Goal: Information Seeking & Learning: Learn about a topic

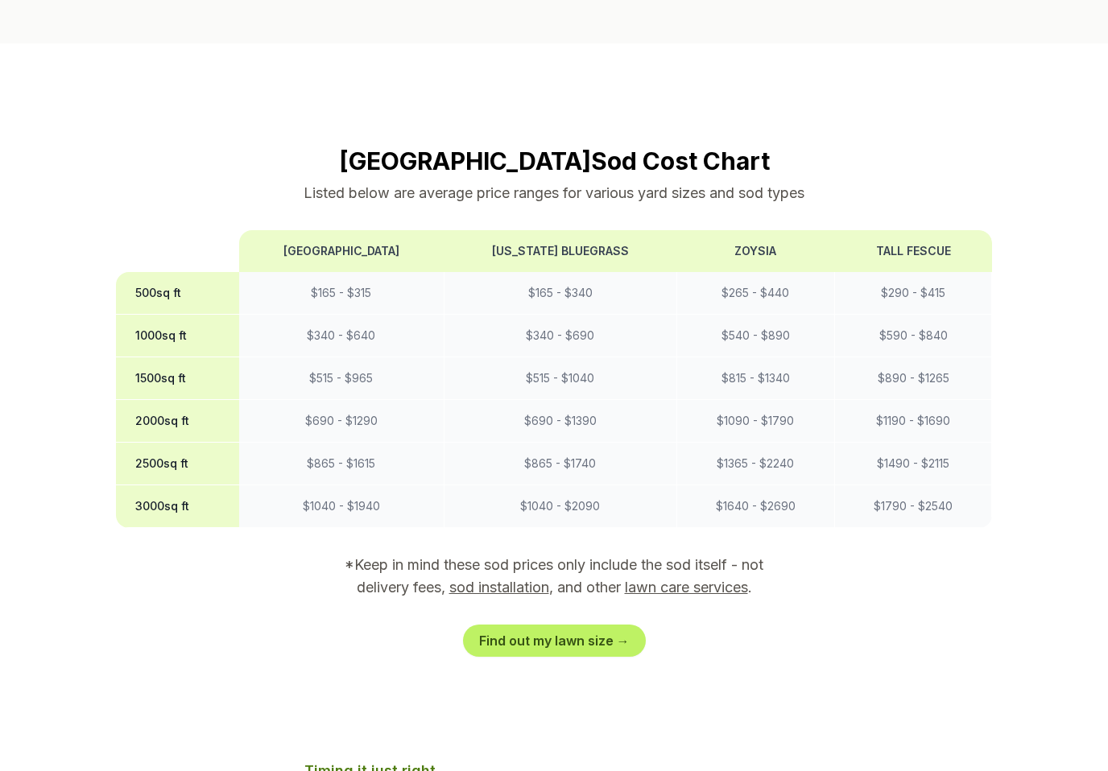
scroll to position [1261, 0]
click at [530, 625] on link "Find out my lawn size →" at bounding box center [554, 641] width 183 height 32
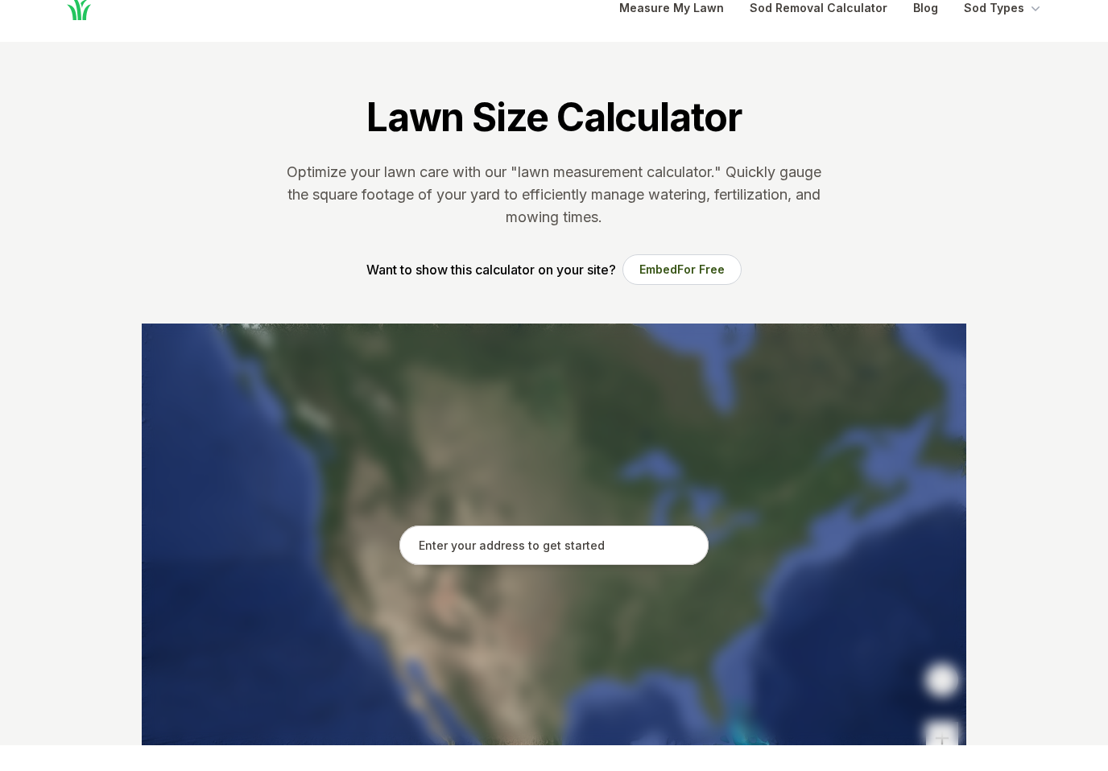
scroll to position [31, 0]
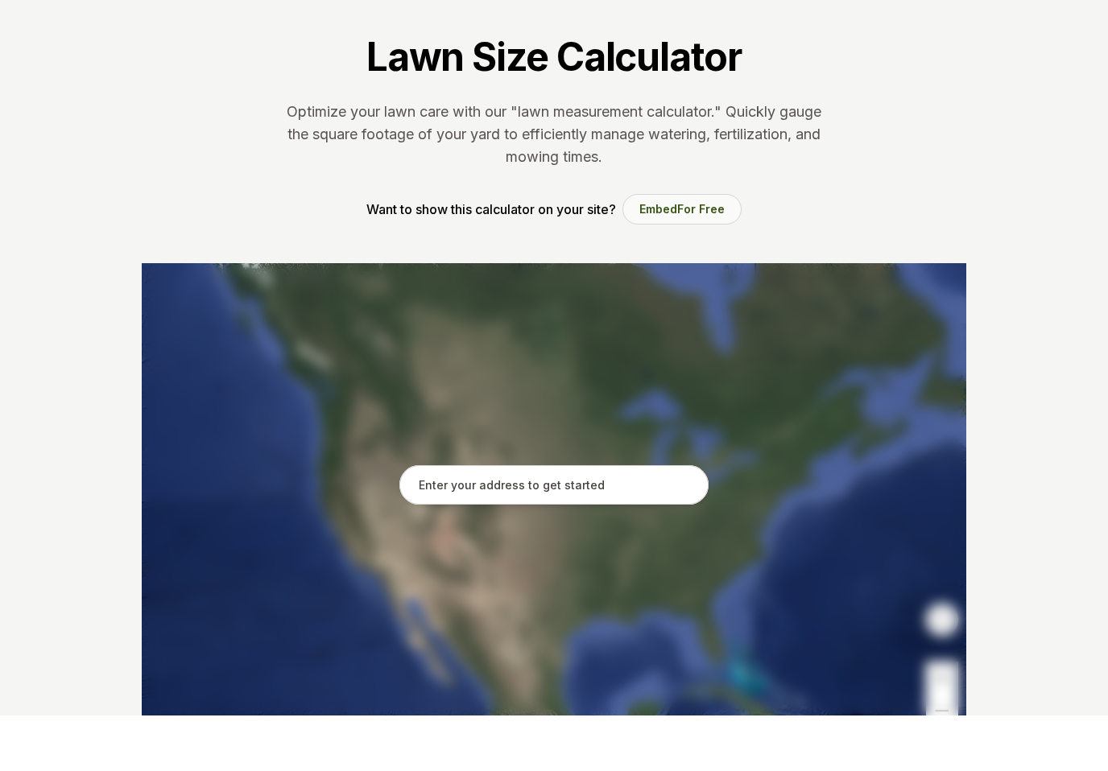
click at [712, 258] on span "For Free" at bounding box center [700, 265] width 47 height 14
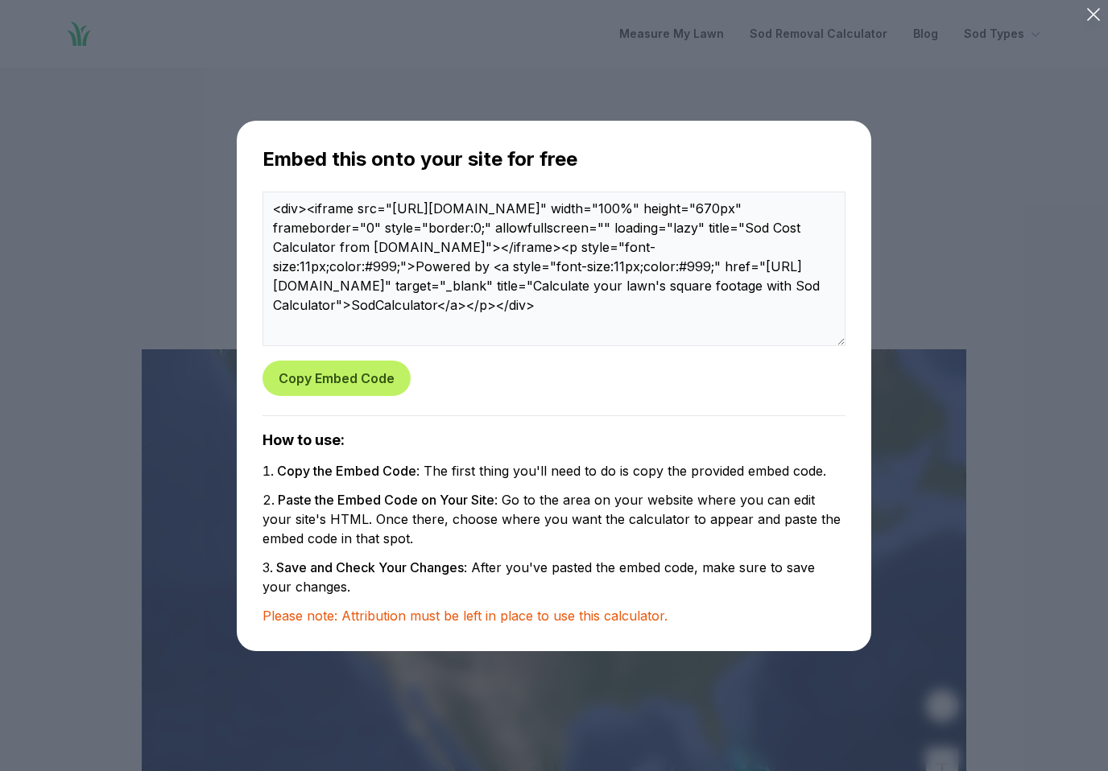
click at [951, 159] on div "Embed this onto your site for free <div><iframe src="https://www.sodcalculator.…" at bounding box center [554, 386] width 1056 height 720
click at [1082, 10] on icon at bounding box center [1093, 14] width 23 height 23
click at [1090, 19] on icon at bounding box center [1093, 14] width 23 height 23
click at [1099, 15] on icon at bounding box center [1093, 14] width 23 height 23
click at [1082, 23] on icon at bounding box center [1093, 14] width 23 height 23
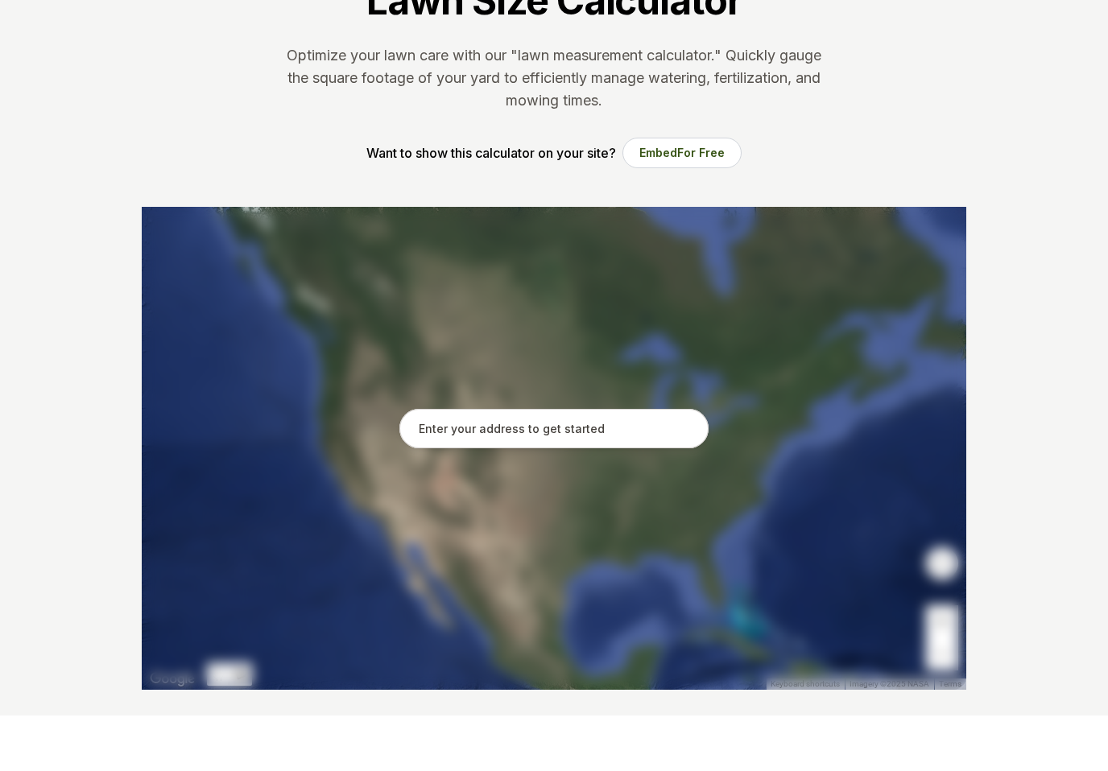
scroll to position [88, 0]
click at [637, 464] on input "text" at bounding box center [553, 484] width 309 height 40
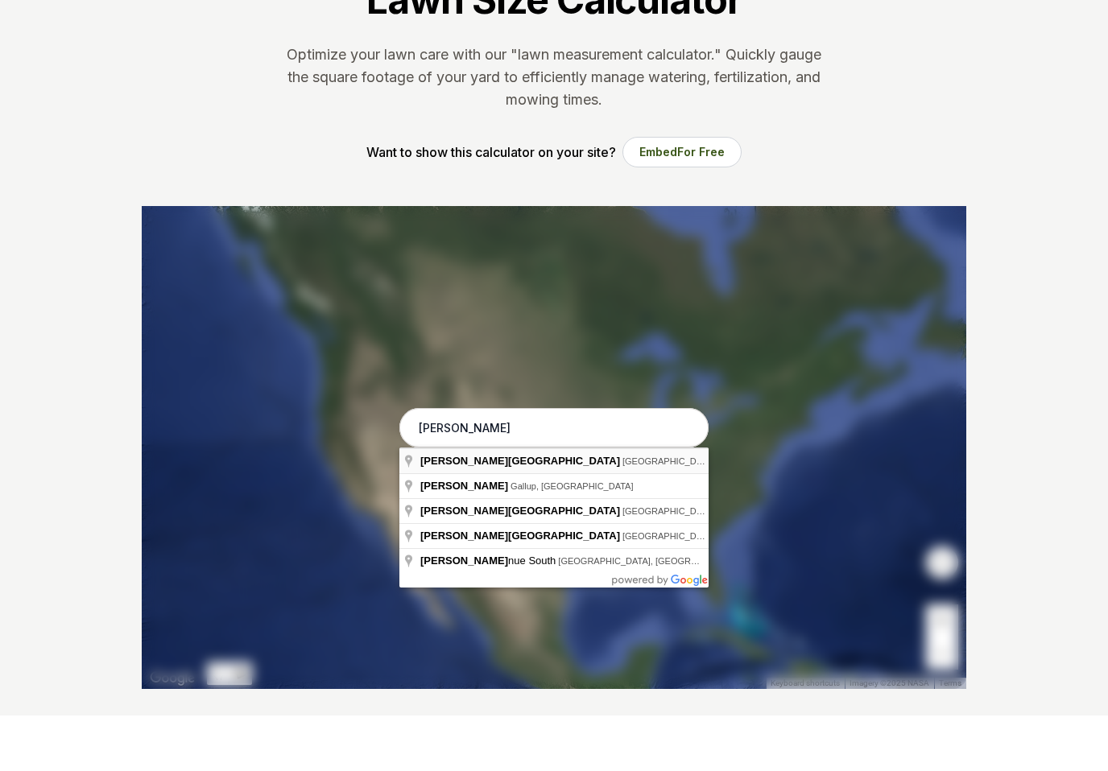
type input "Edith Boulevard Northeast, Albuquerque, NM"
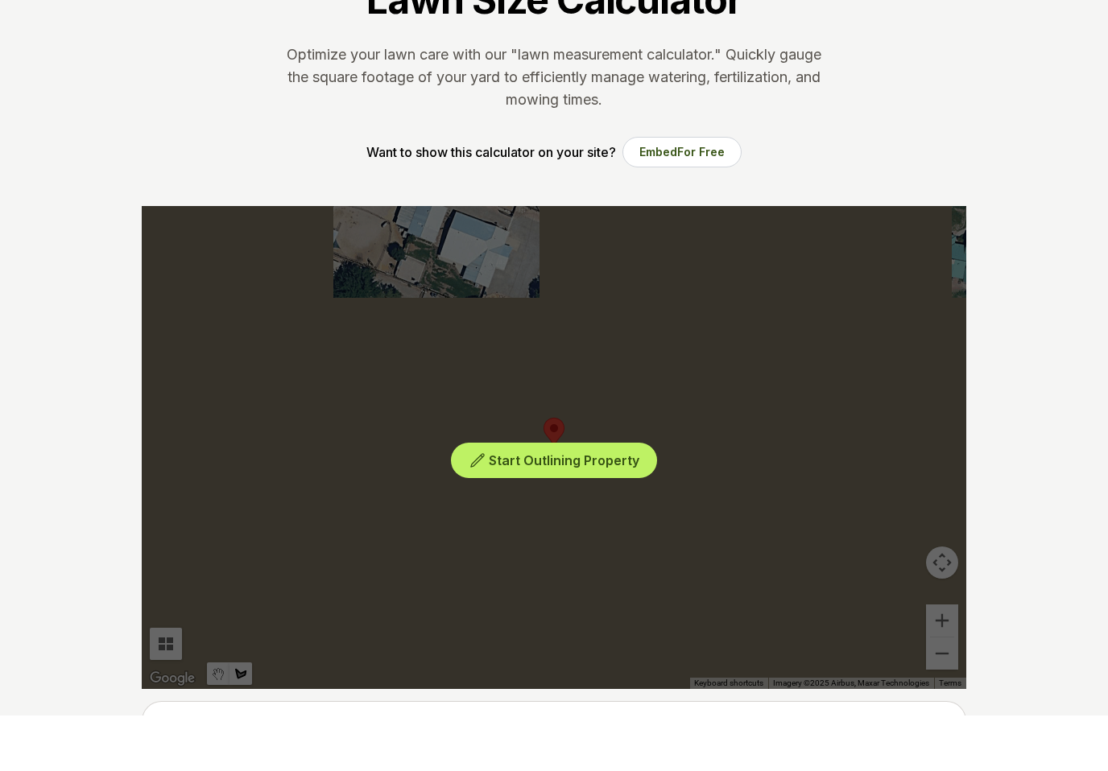
scroll to position [144, 0]
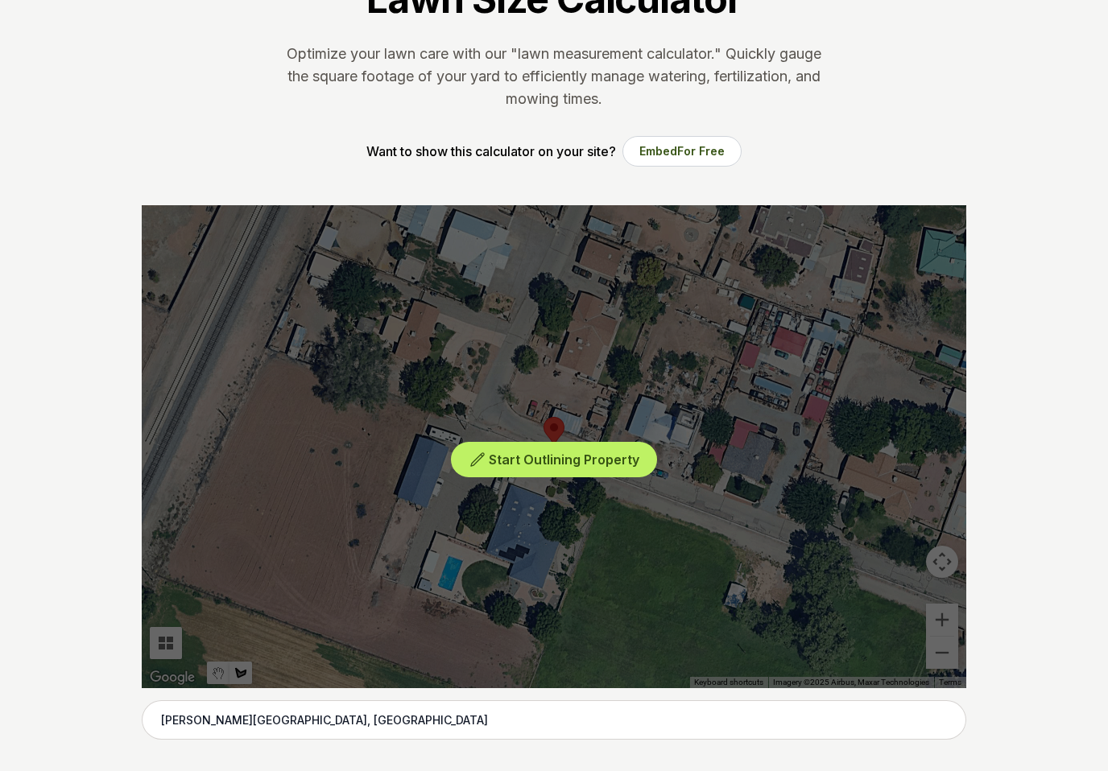
click at [937, 656] on div "Start Outlining Property" at bounding box center [554, 446] width 824 height 483
click at [941, 647] on div "Start Outlining Property" at bounding box center [554, 446] width 824 height 483
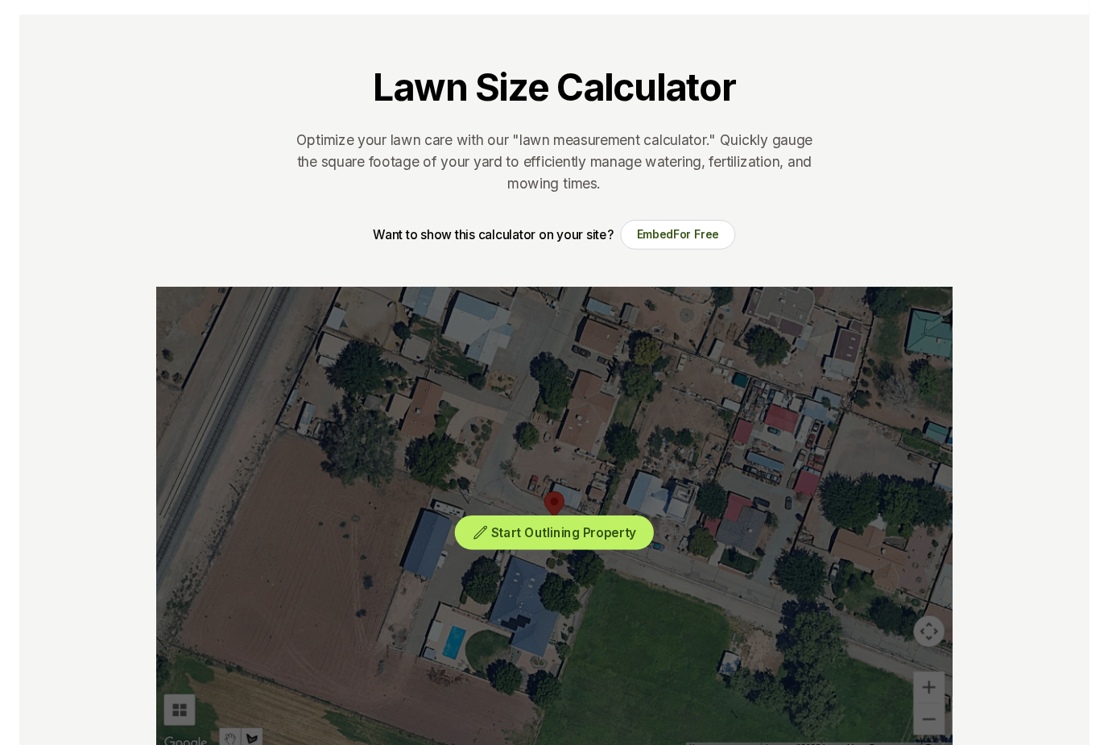
scroll to position [0, 0]
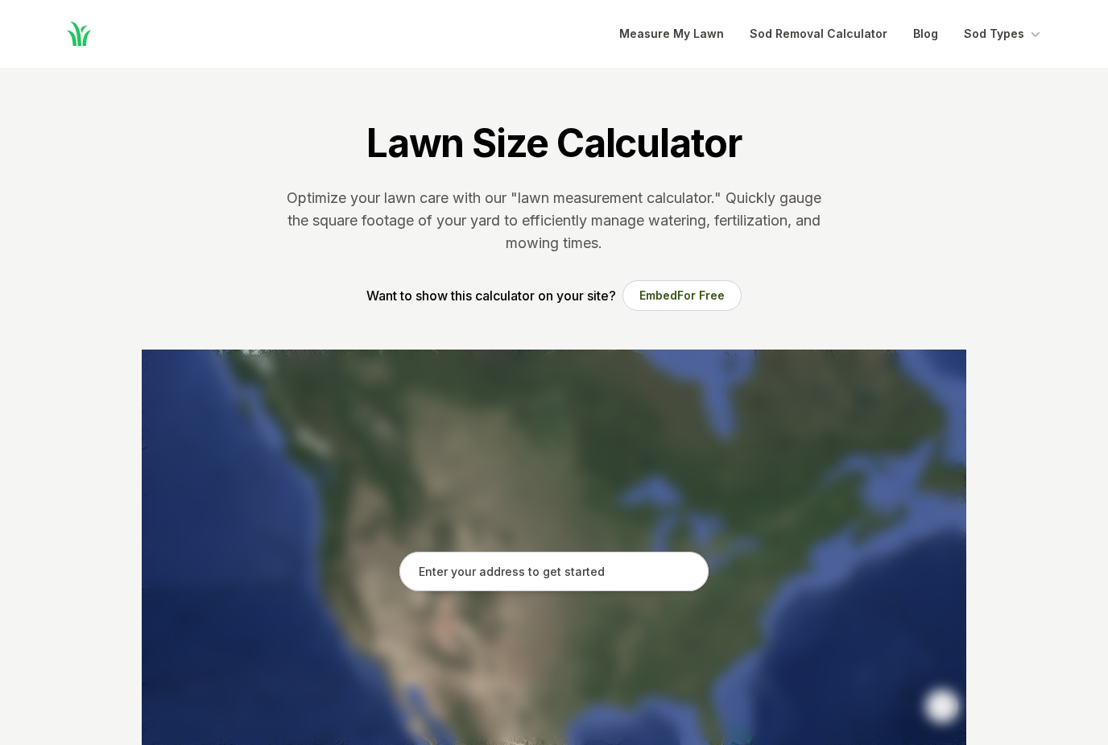
click at [447, 575] on input "text" at bounding box center [553, 571] width 309 height 40
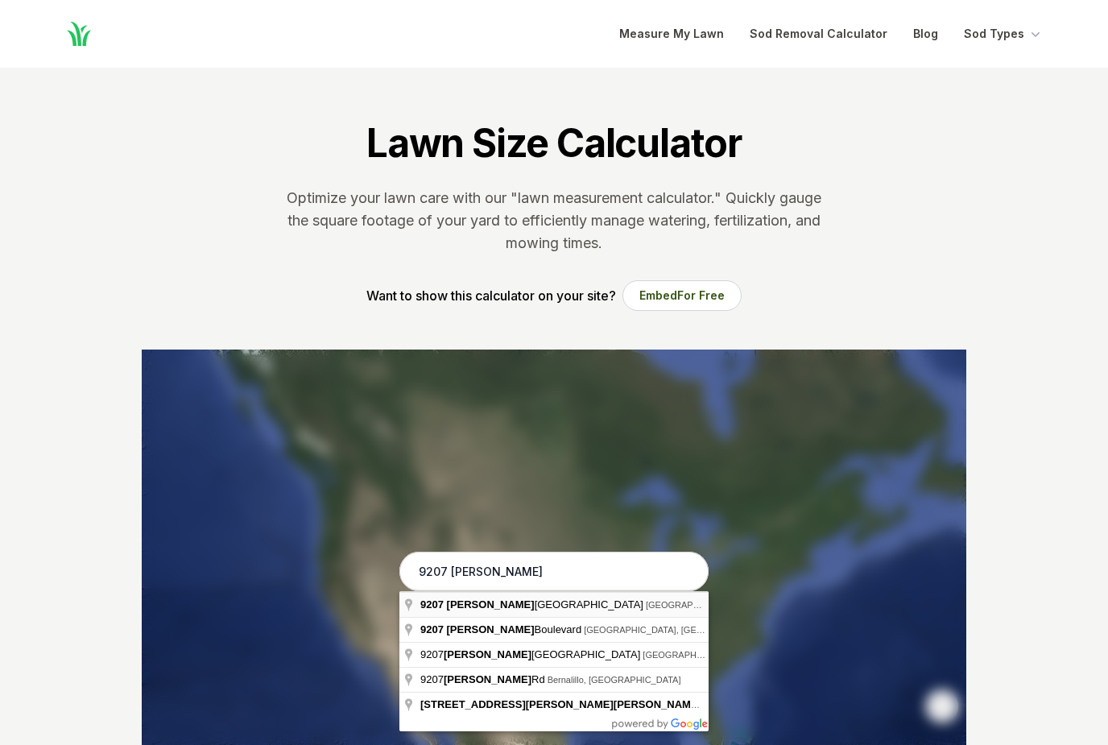
type input "9207 Edith Boulevard Northeast, Albuquerque, NM"
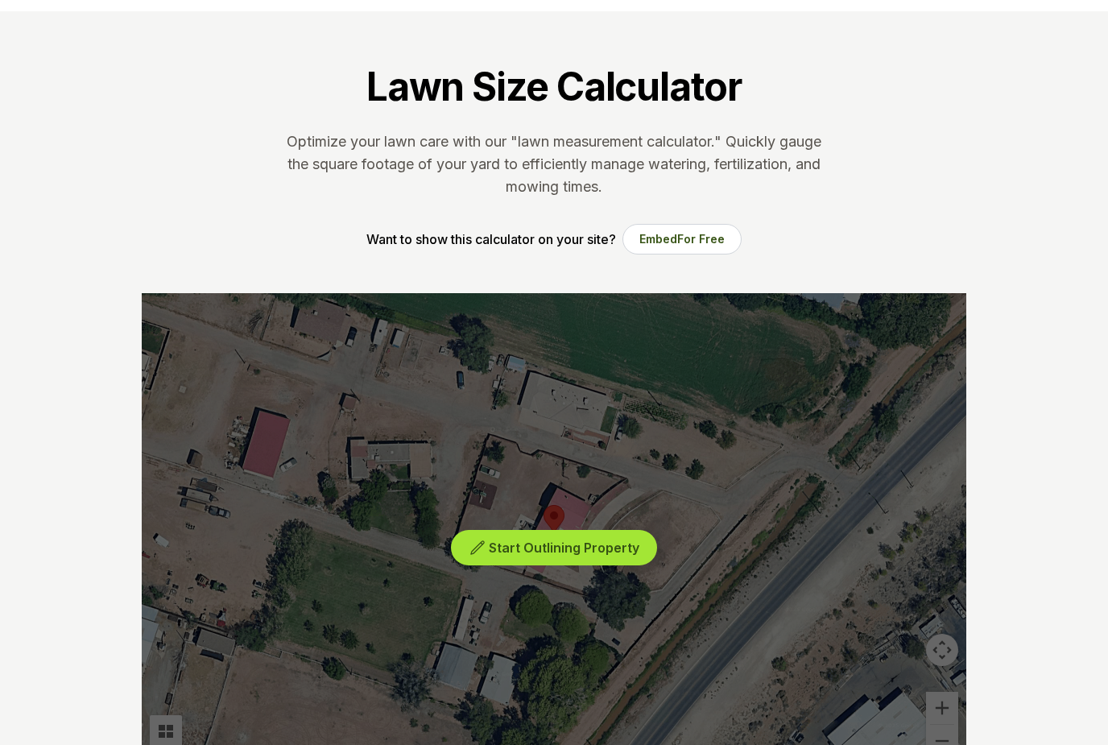
click at [590, 547] on span "Start Outlining Property" at bounding box center [564, 548] width 151 height 16
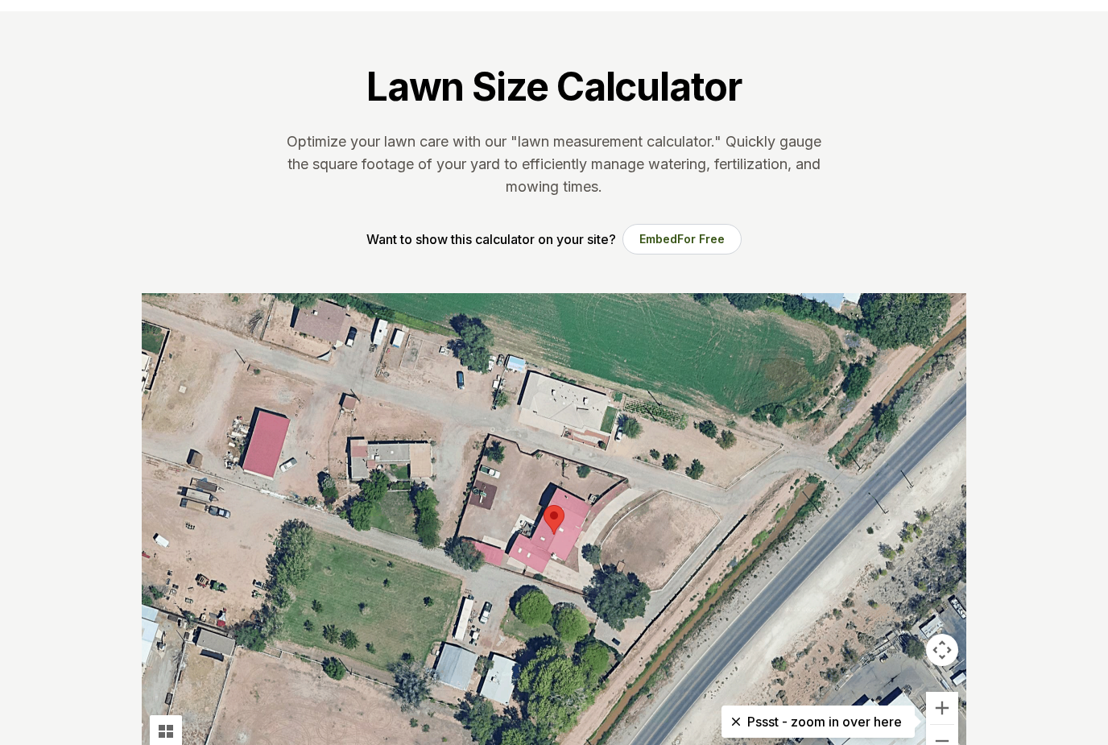
scroll to position [56, 0]
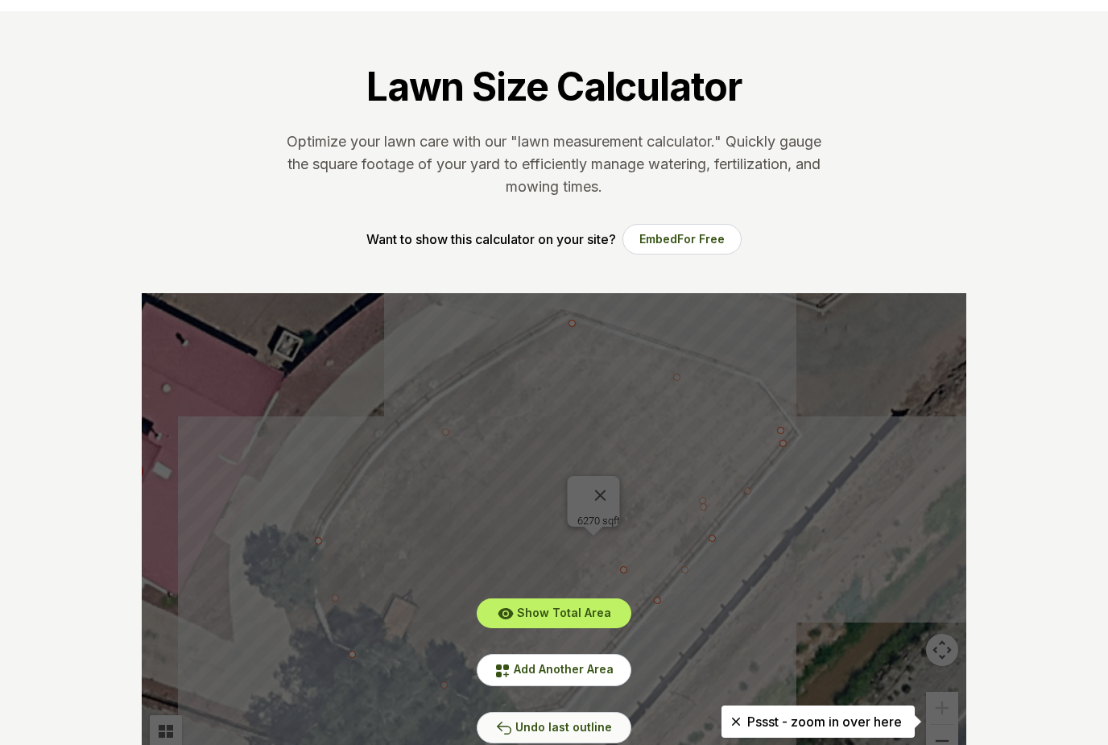
click at [604, 723] on span "Undo last outline" at bounding box center [563, 727] width 97 height 14
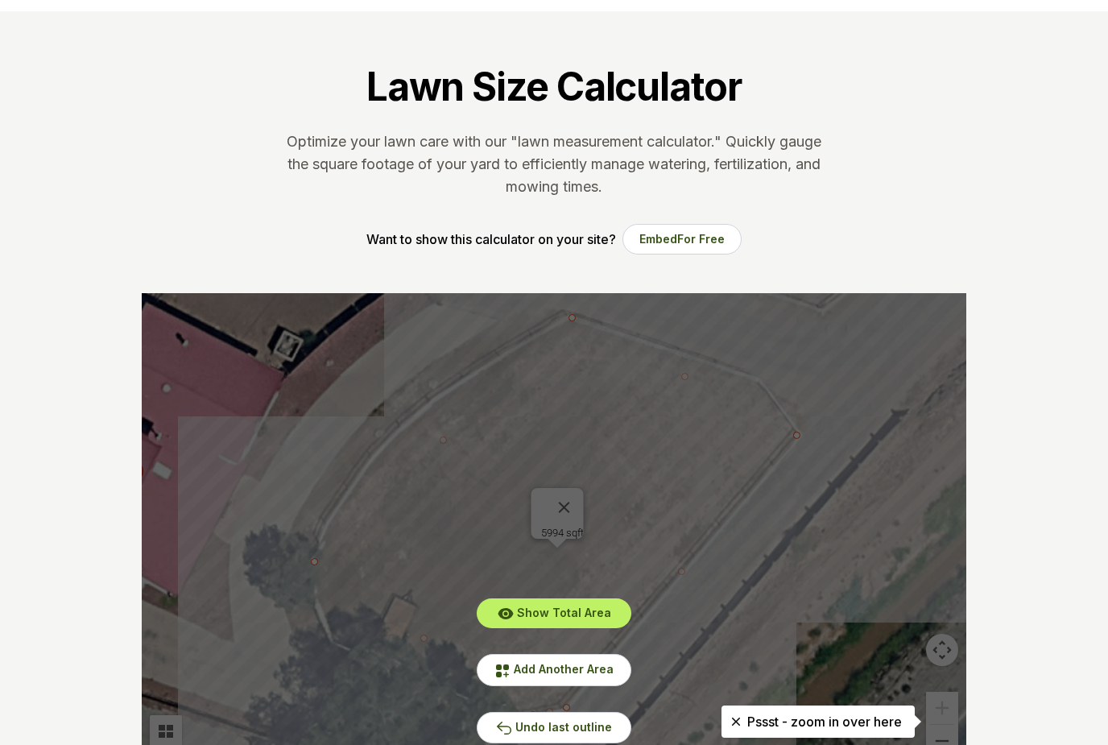
scroll to position [0, 0]
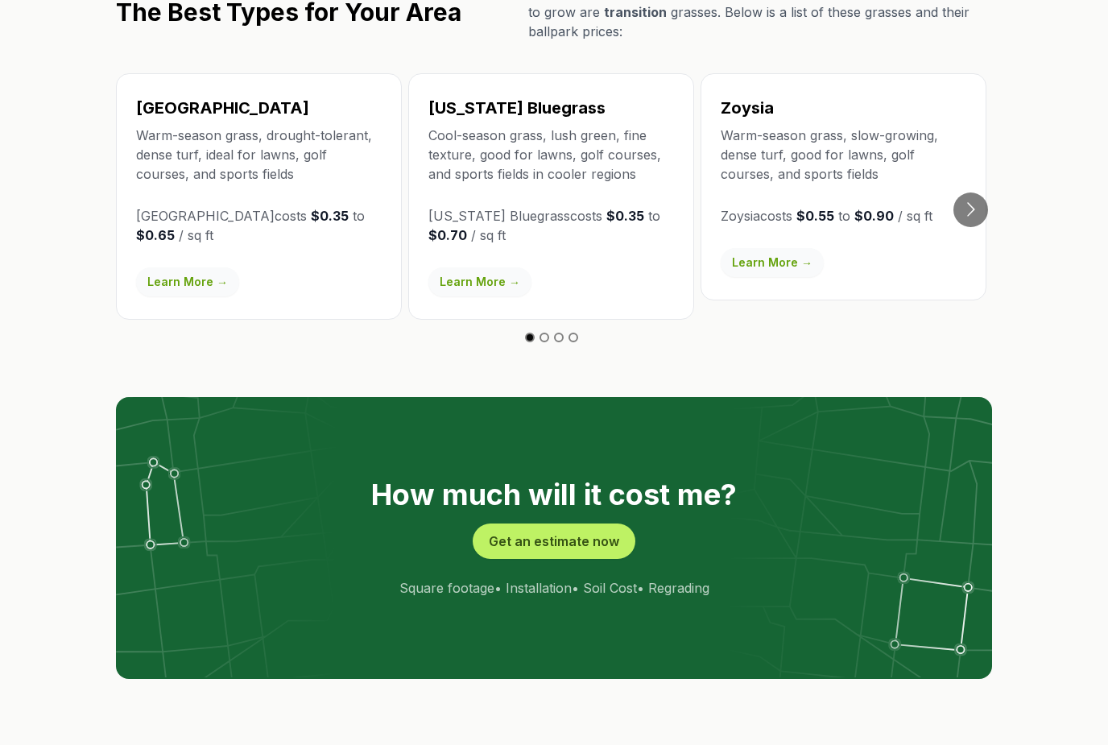
scroll to position [2887, 0]
click at [182, 267] on link "Learn More →" at bounding box center [187, 281] width 103 height 29
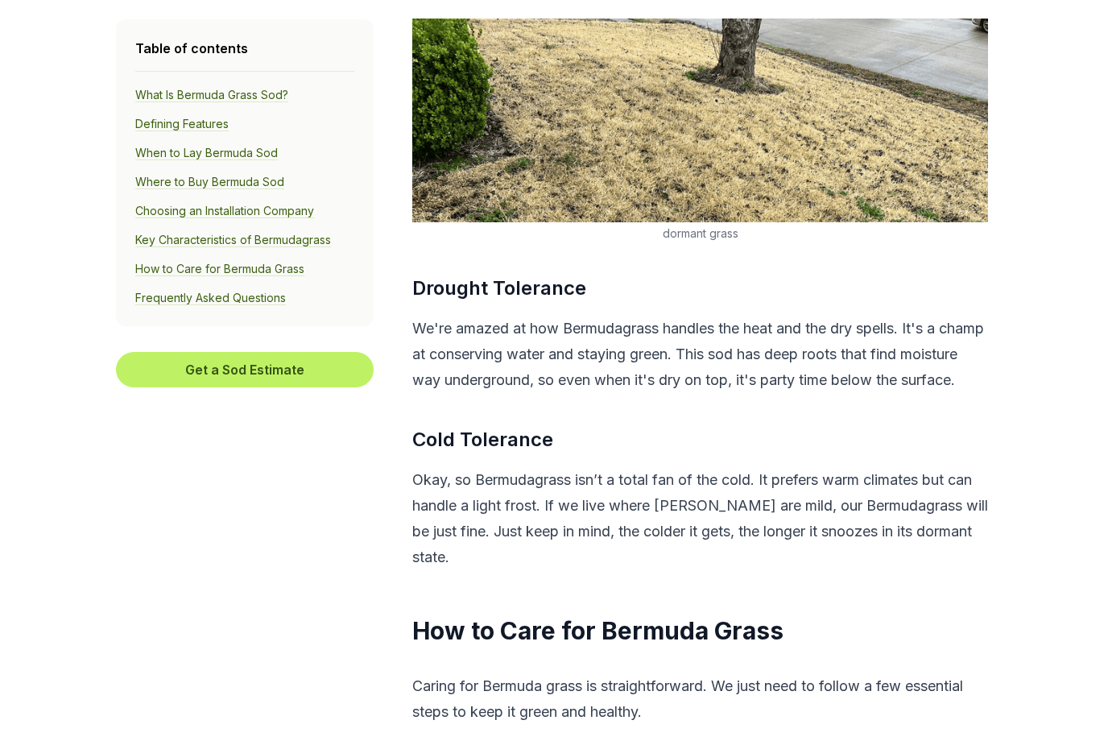
scroll to position [7535, 0]
